Goal: Book appointment/travel/reservation

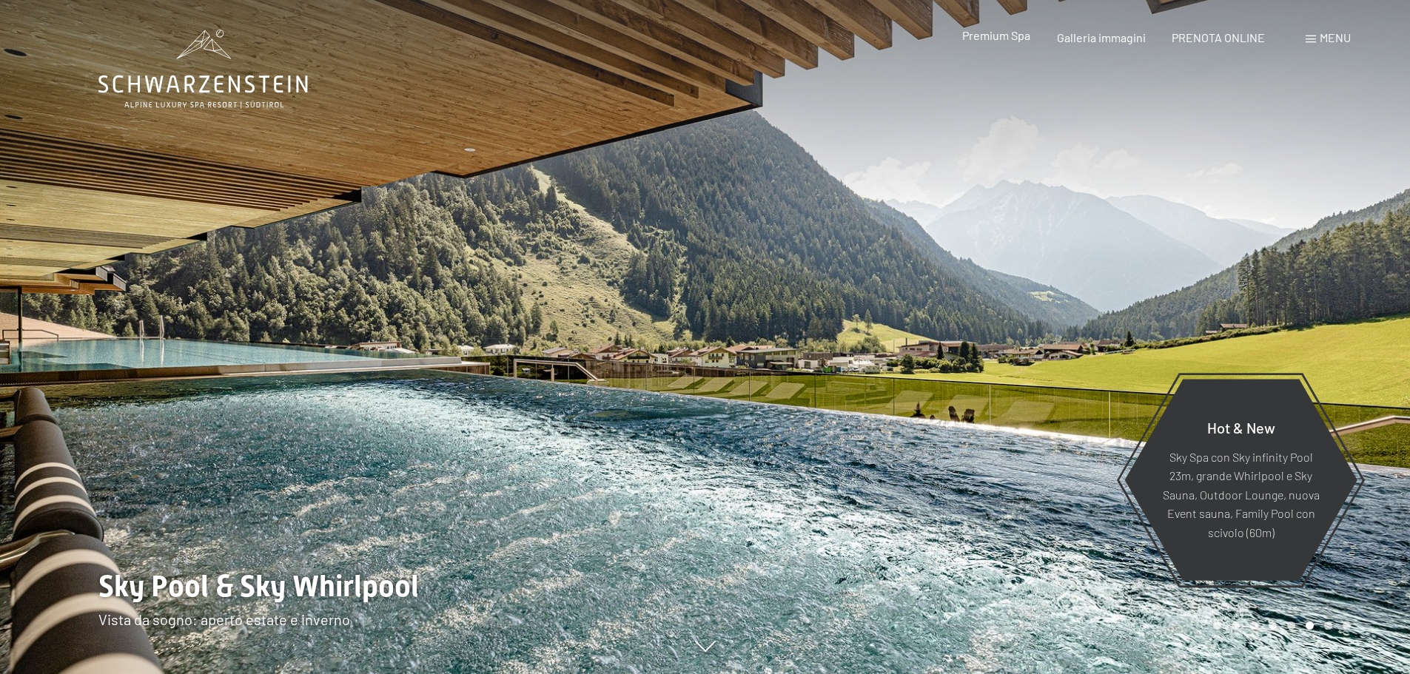
click at [983, 39] on span "Premium Spa" at bounding box center [996, 35] width 68 height 14
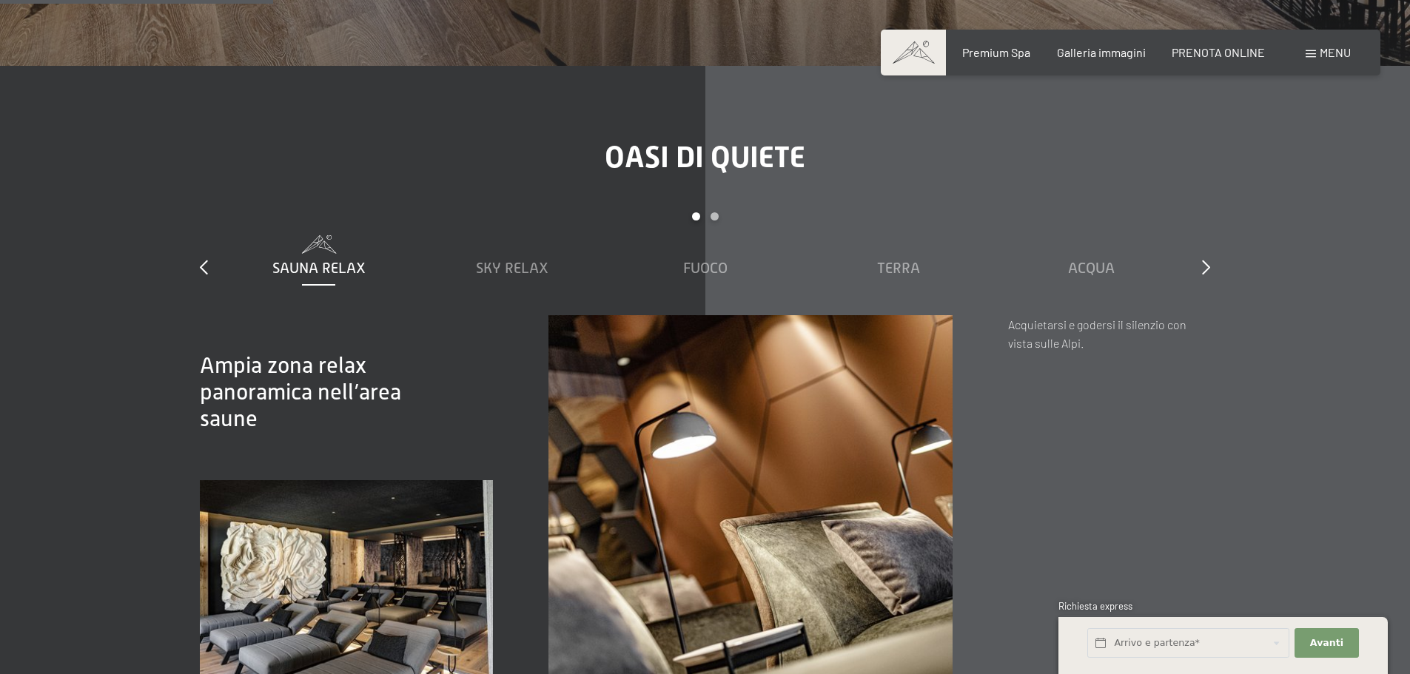
scroll to position [2146, 0]
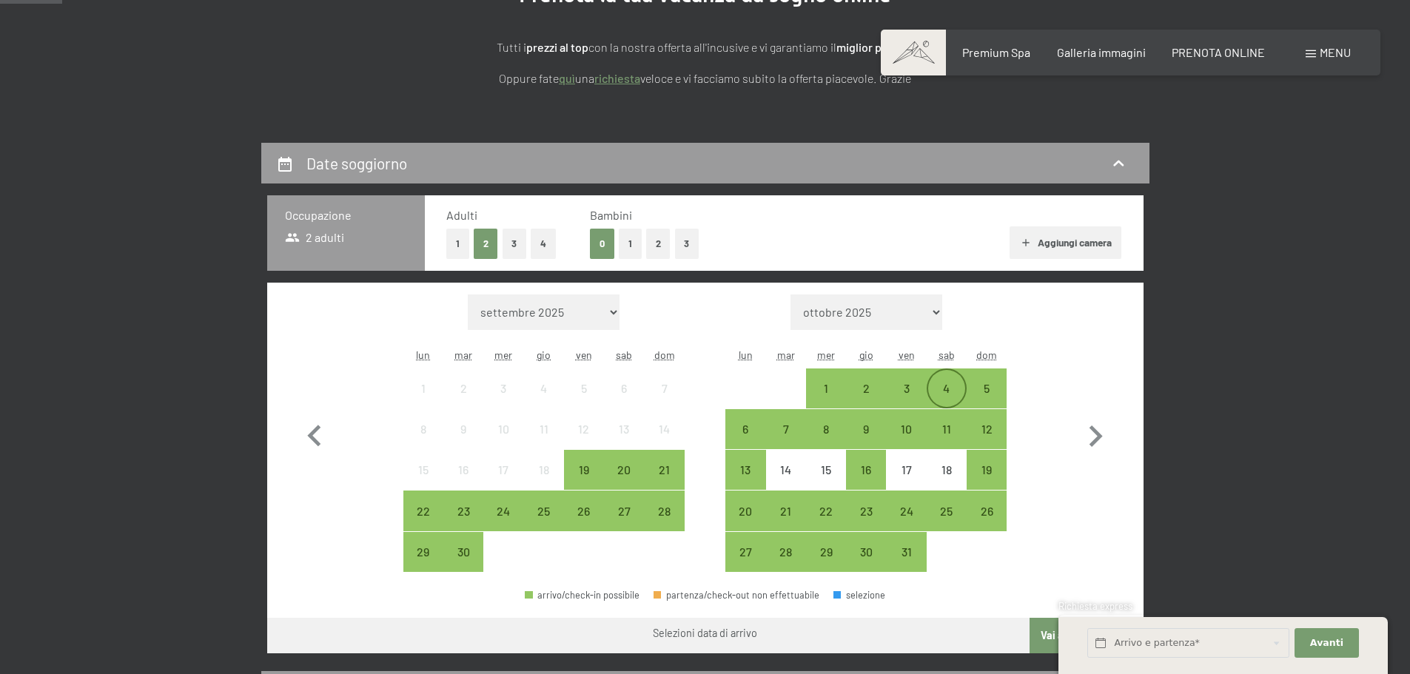
click at [946, 387] on div "4" at bounding box center [946, 401] width 37 height 37
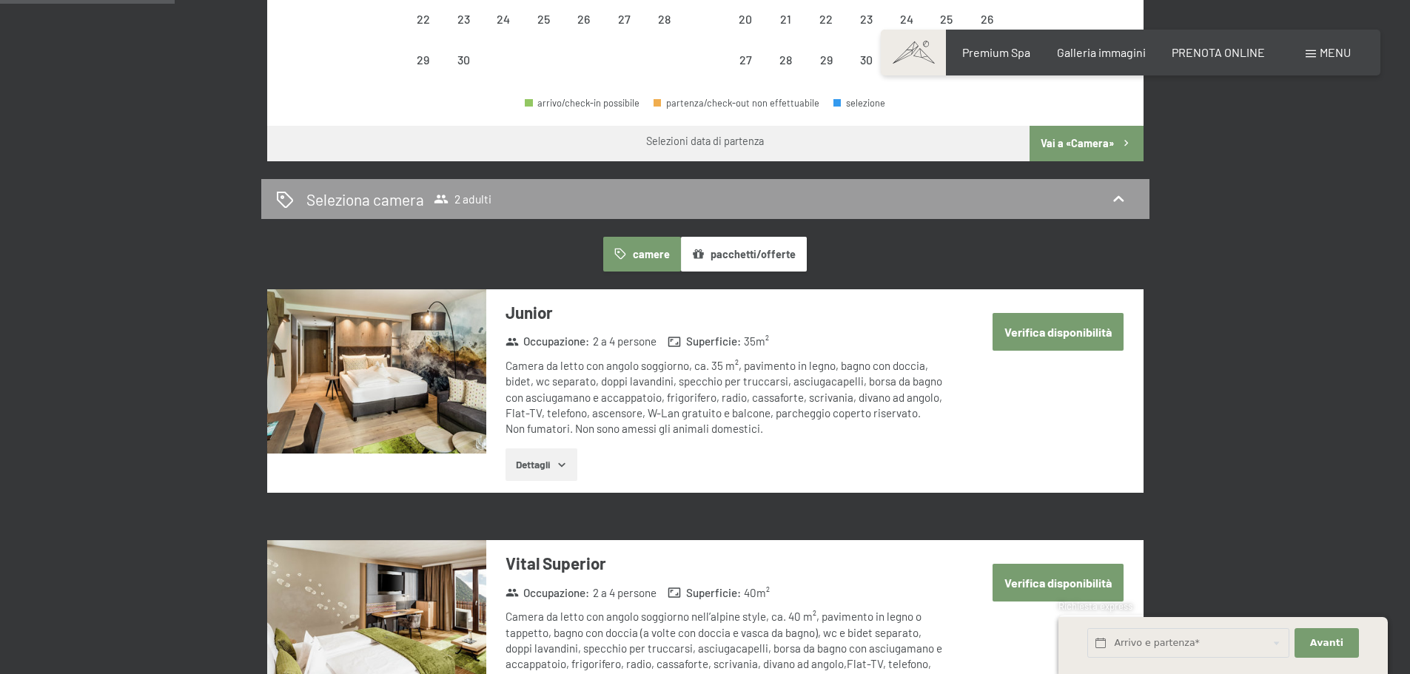
scroll to position [740, 0]
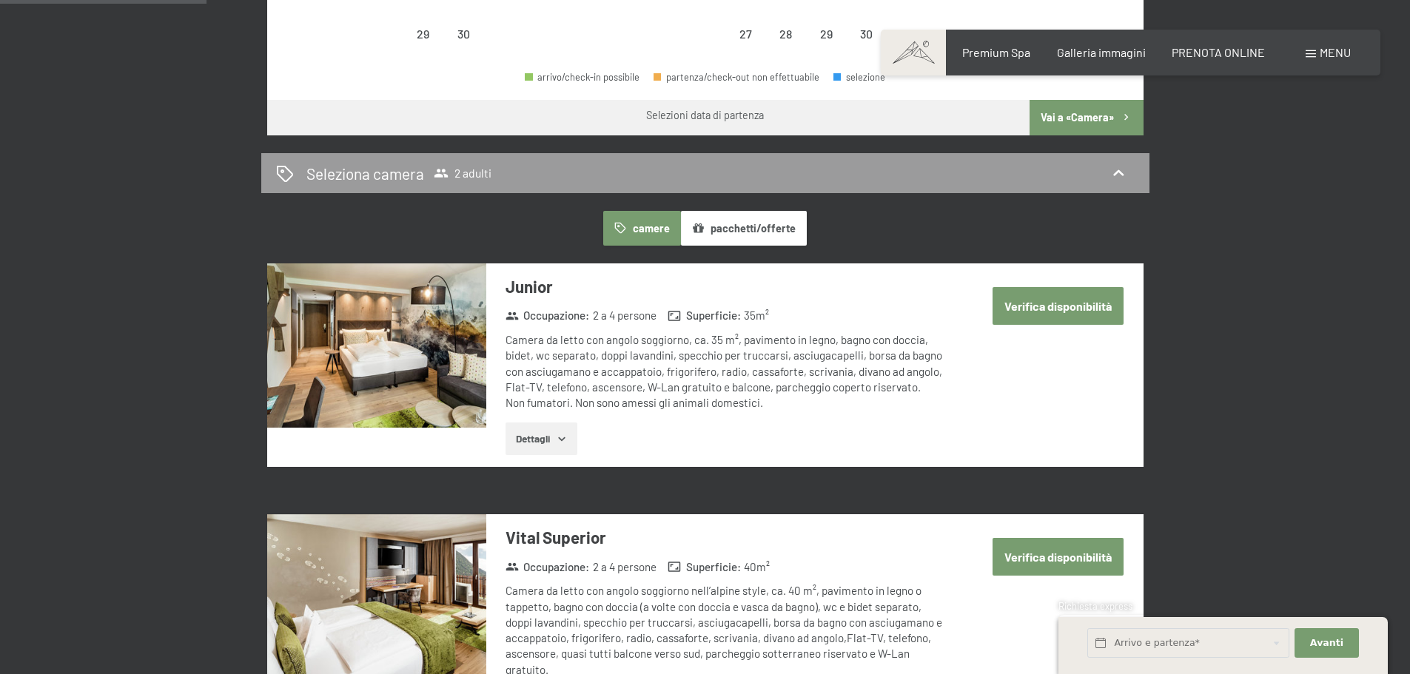
click at [741, 235] on button "pacchetti/offerte" at bounding box center [744, 228] width 126 height 34
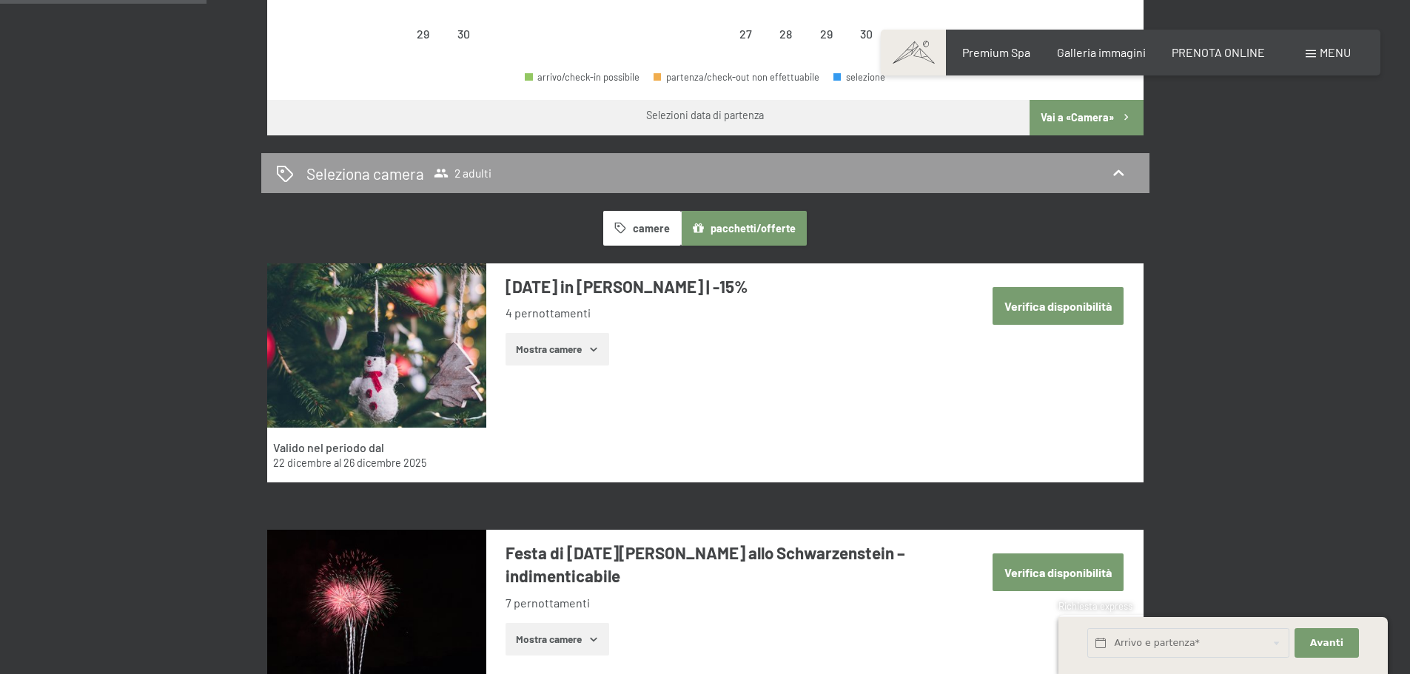
click at [647, 229] on button "camere" at bounding box center [641, 228] width 77 height 34
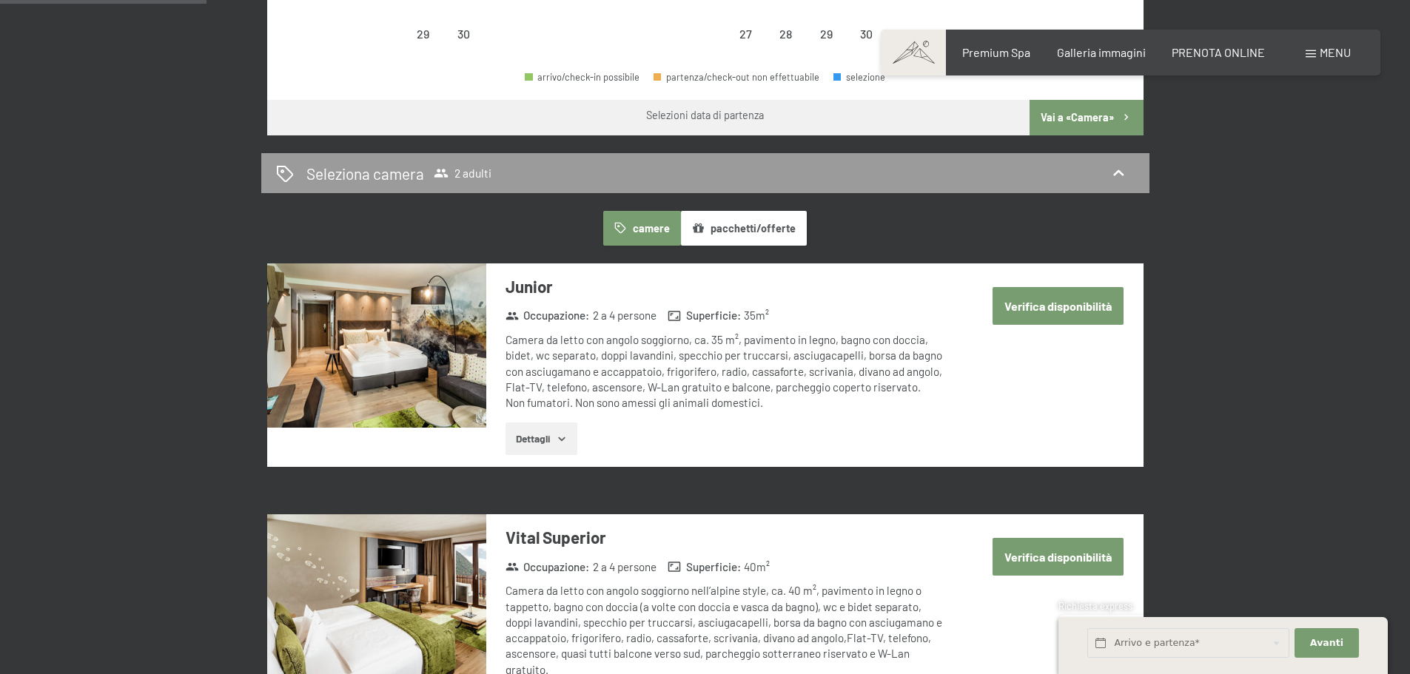
click at [702, 226] on icon "button" at bounding box center [698, 228] width 13 height 13
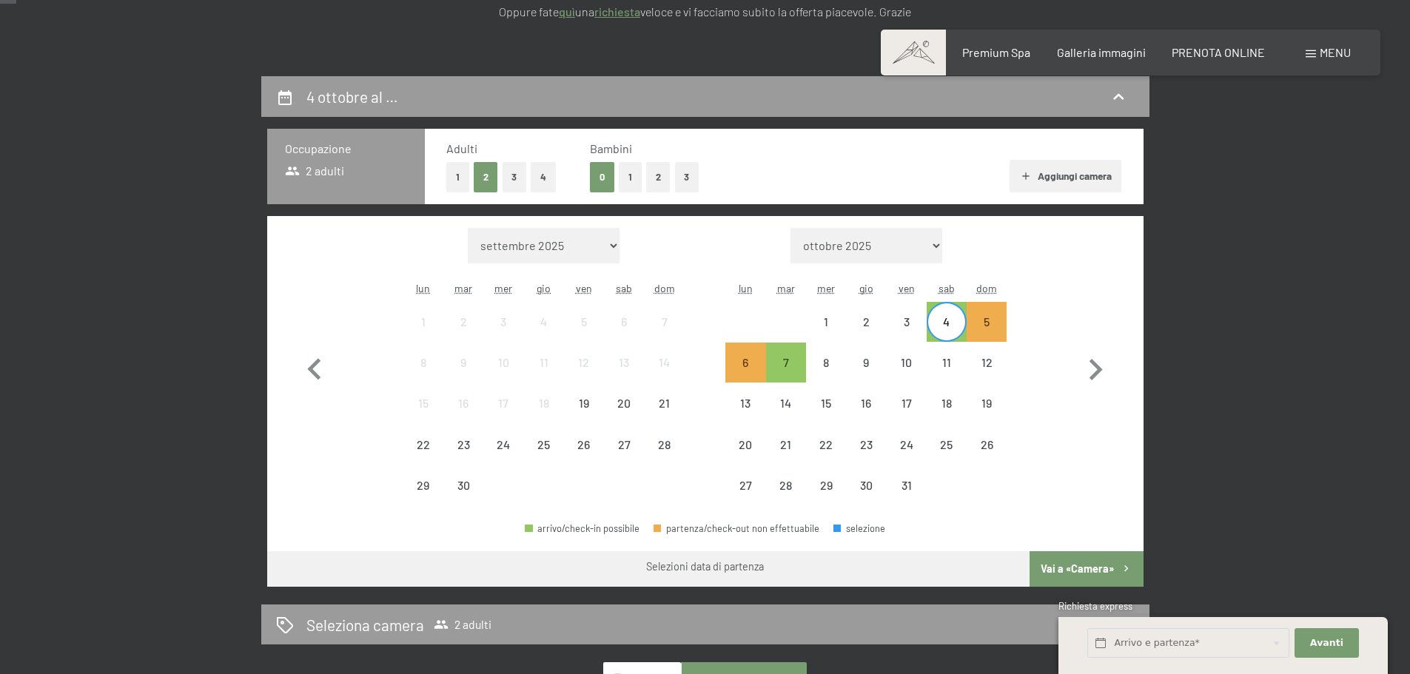
scroll to position [370, 0]
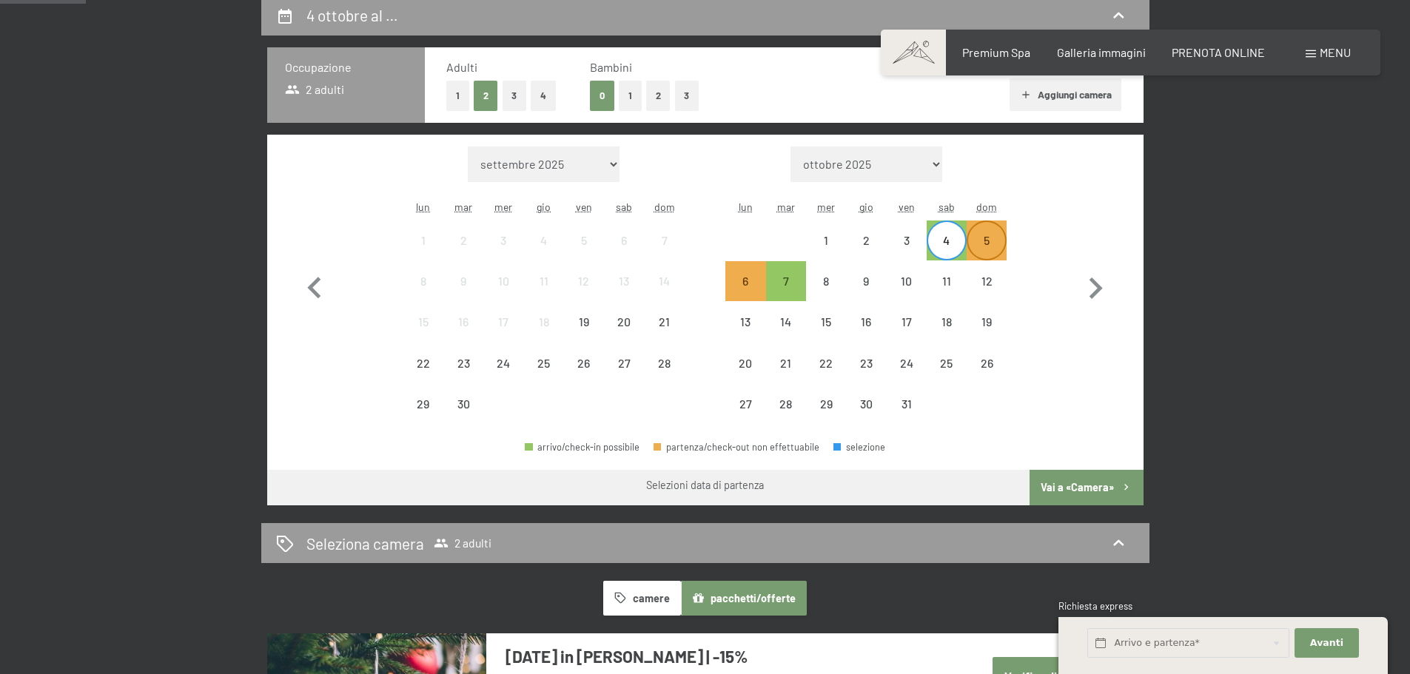
click at [972, 238] on div "5" at bounding box center [986, 253] width 37 height 37
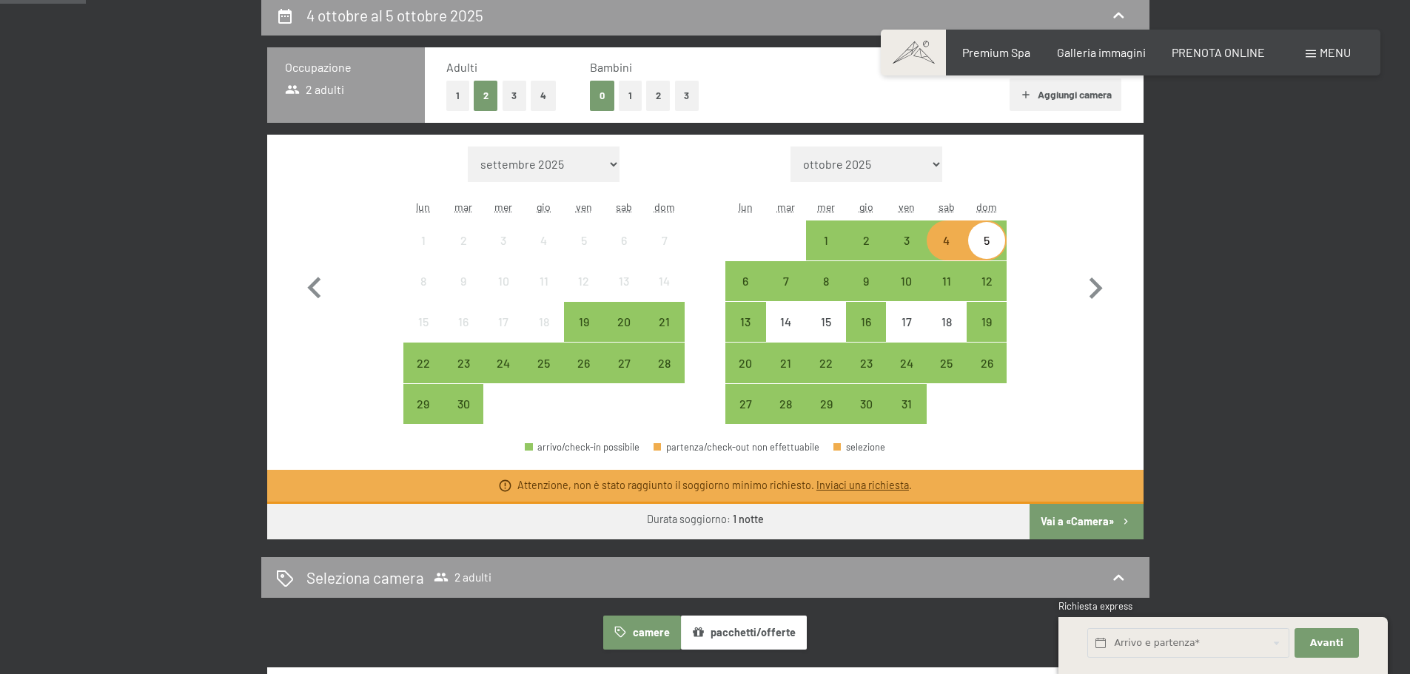
click at [950, 246] on div "4" at bounding box center [946, 253] width 37 height 37
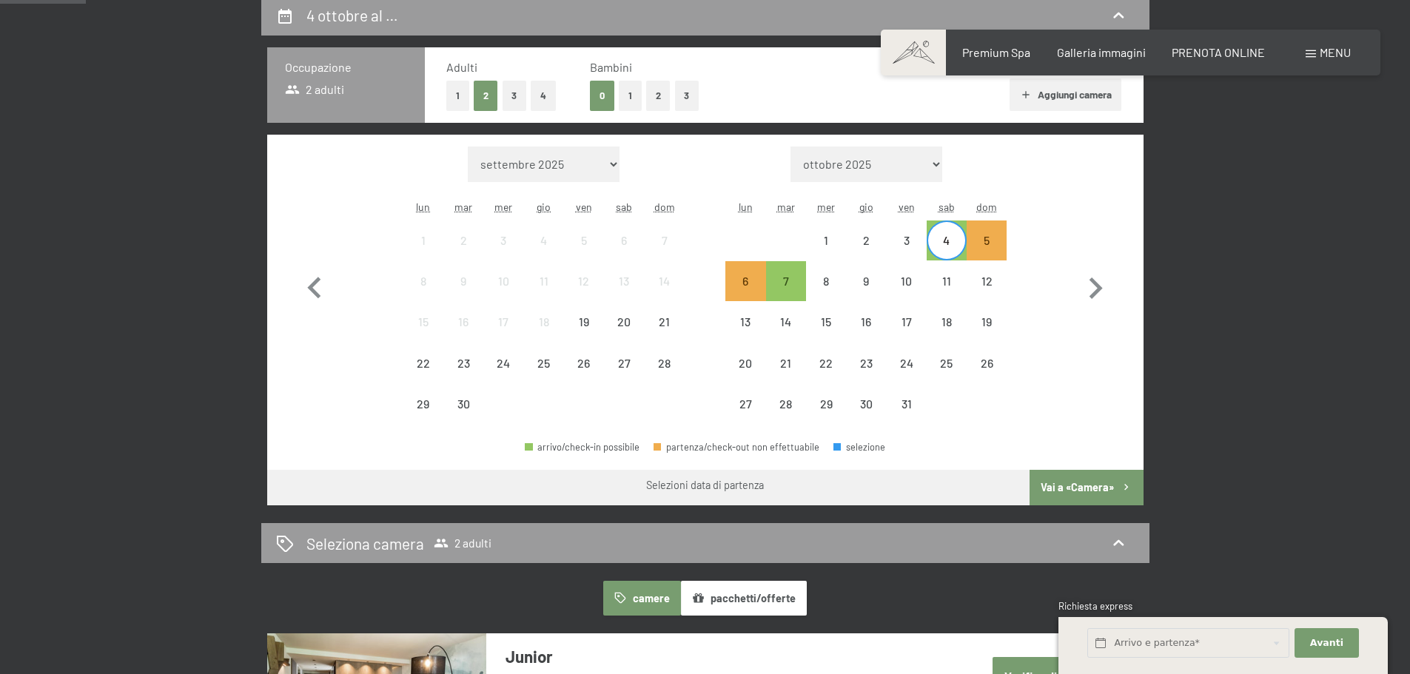
click at [1087, 484] on button "Vai a «Camera»" at bounding box center [1085, 488] width 113 height 36
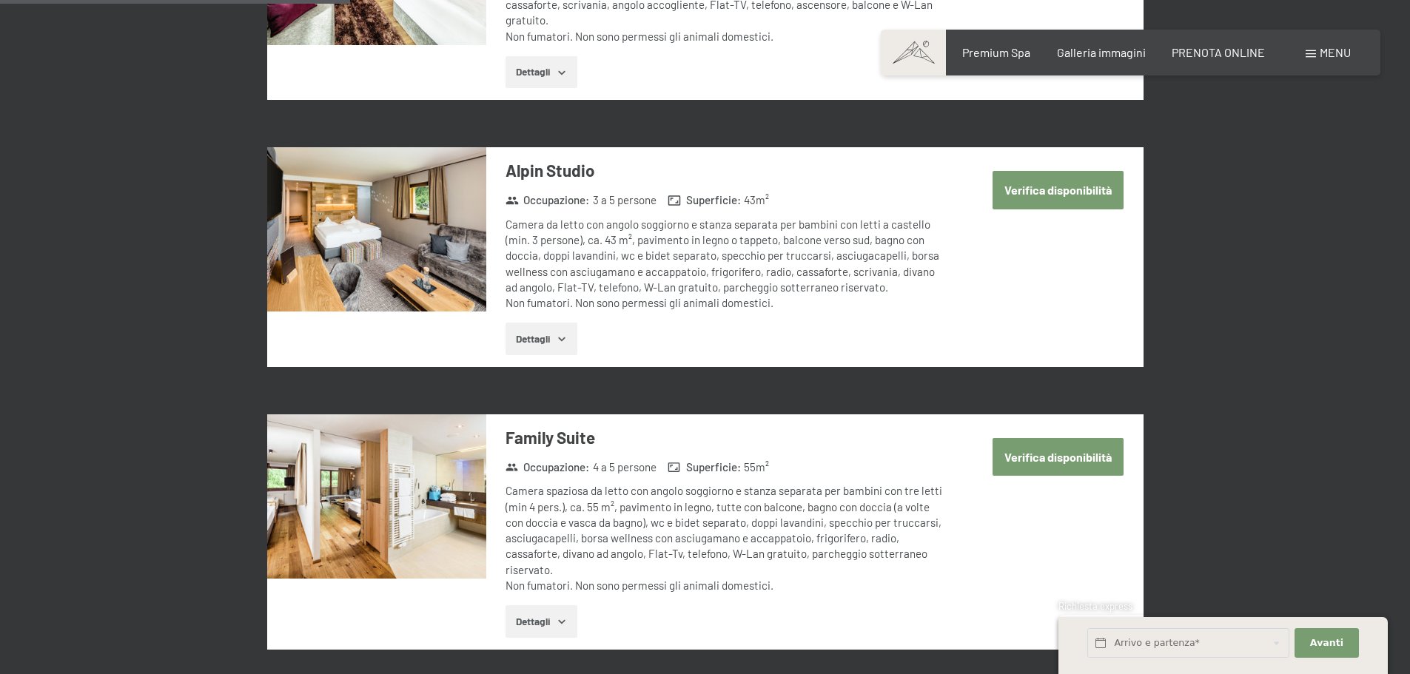
scroll to position [1253, 0]
